Goal: Task Accomplishment & Management: Complete application form

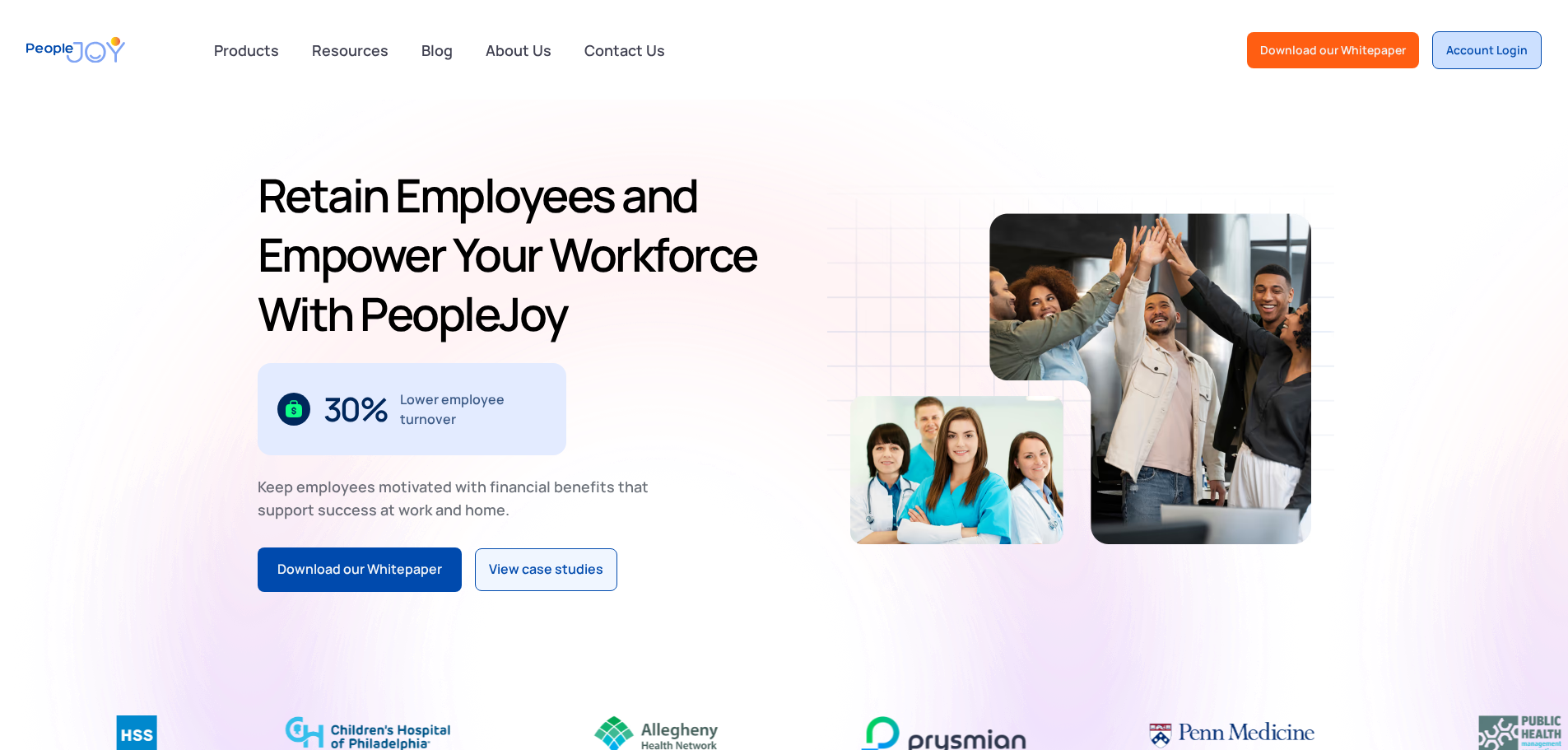
click at [1467, 49] on div "Account Login" at bounding box center [1487, 50] width 82 height 17
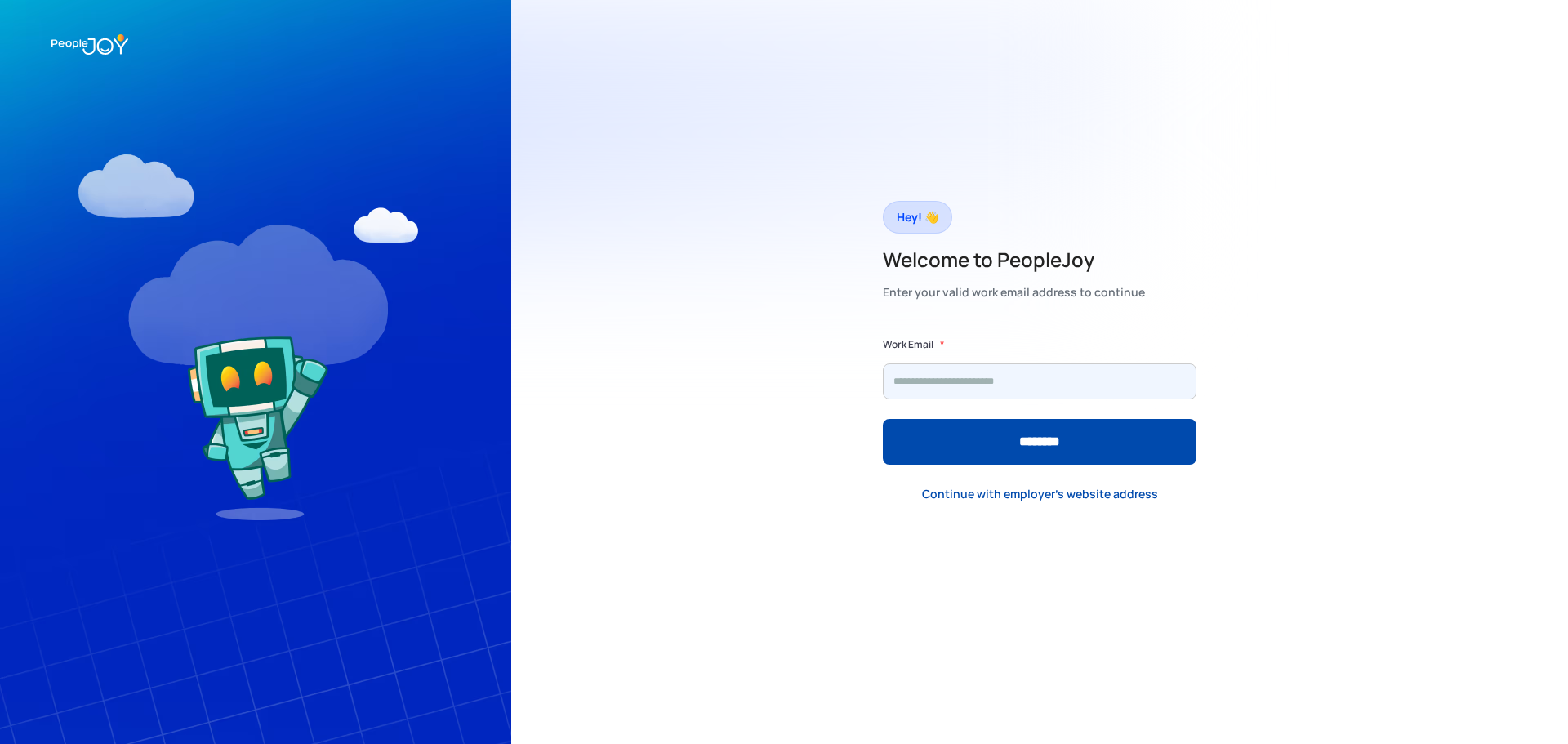
click at [945, 387] on input "Form" at bounding box center [1040, 380] width 314 height 36
type input "**********"
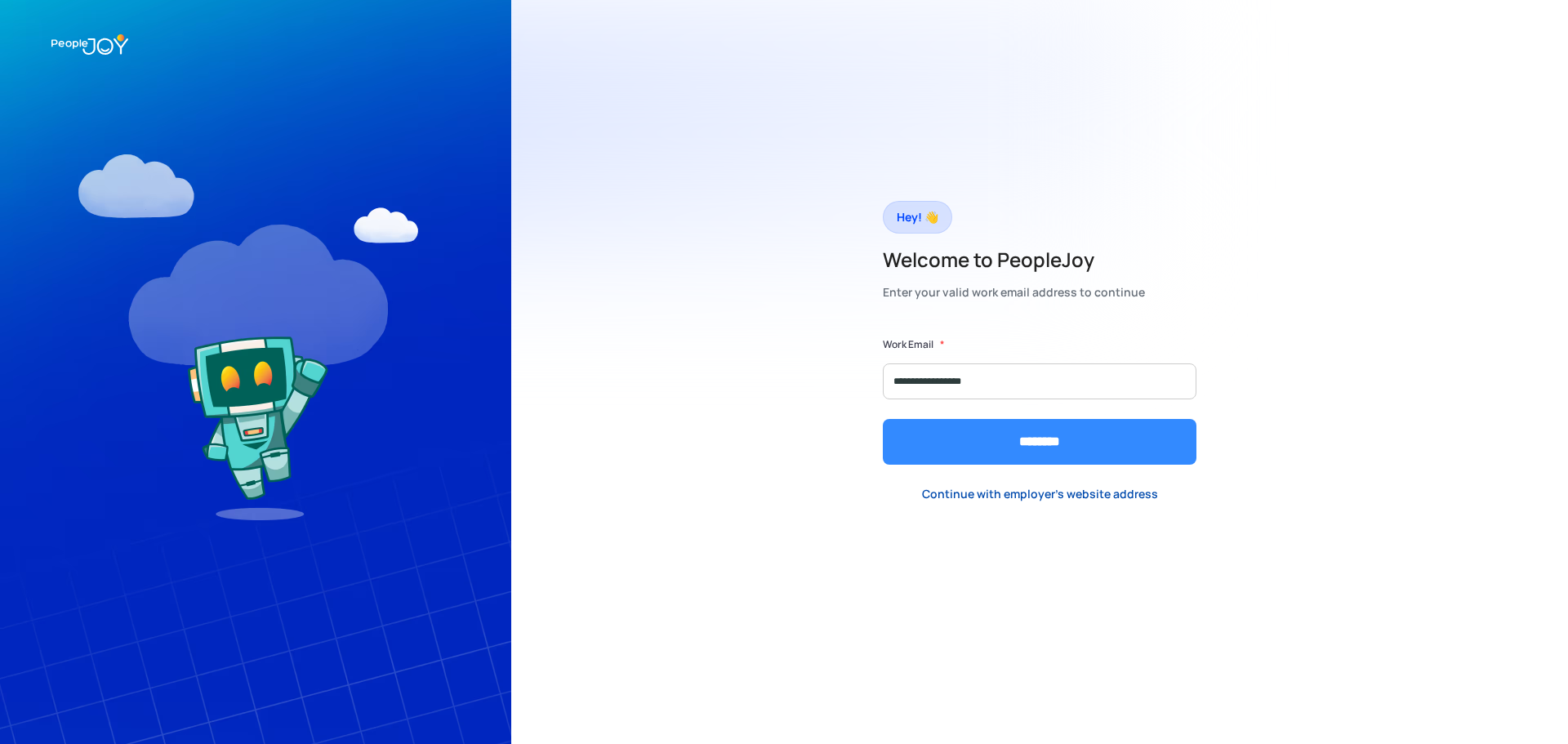
click at [983, 461] on input "********" at bounding box center [1040, 441] width 314 height 45
